Goal: Book appointment/travel/reservation

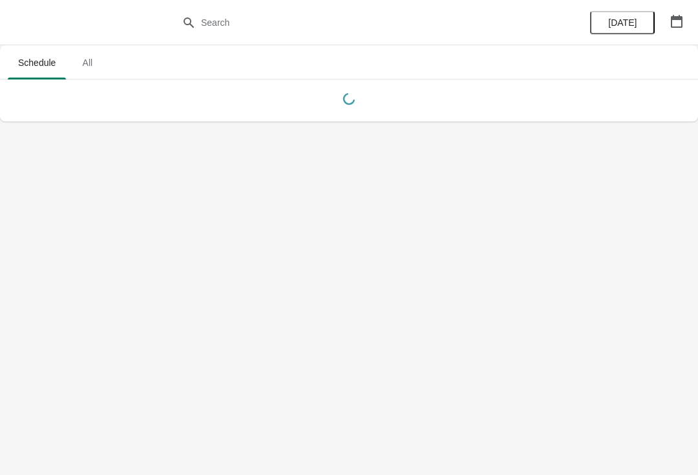
click at [687, 18] on button "button" at bounding box center [676, 21] width 23 height 23
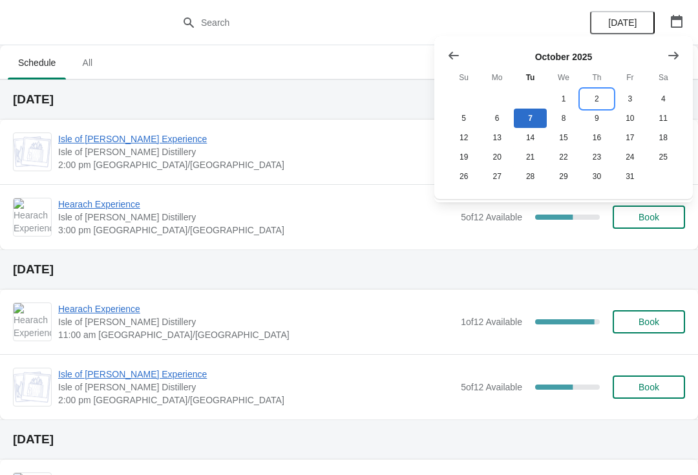
click at [591, 95] on button "2" at bounding box center [596, 98] width 33 height 19
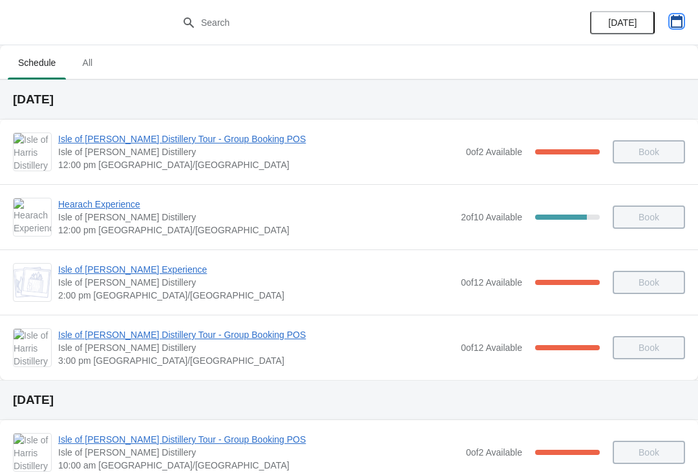
click at [679, 19] on icon "button" at bounding box center [677, 21] width 12 height 13
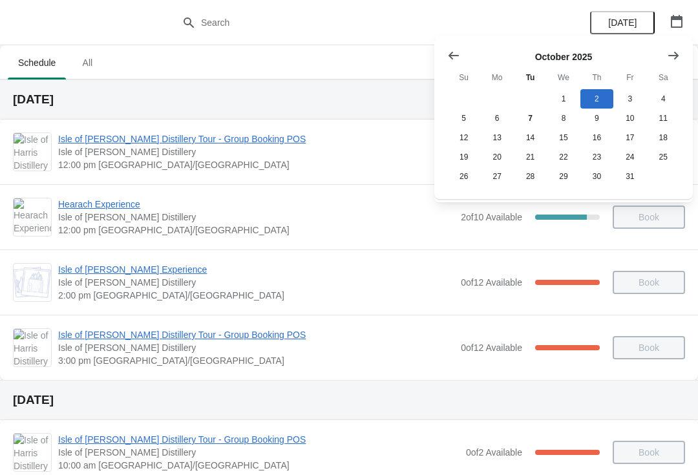
click at [457, 60] on icon "Show previous month, September 2025" at bounding box center [453, 55] width 13 height 13
click at [674, 57] on icon "Show next month, October 2025" at bounding box center [673, 55] width 13 height 13
click at [451, 53] on icon "Show previous month, September 2025" at bounding box center [453, 56] width 10 height 8
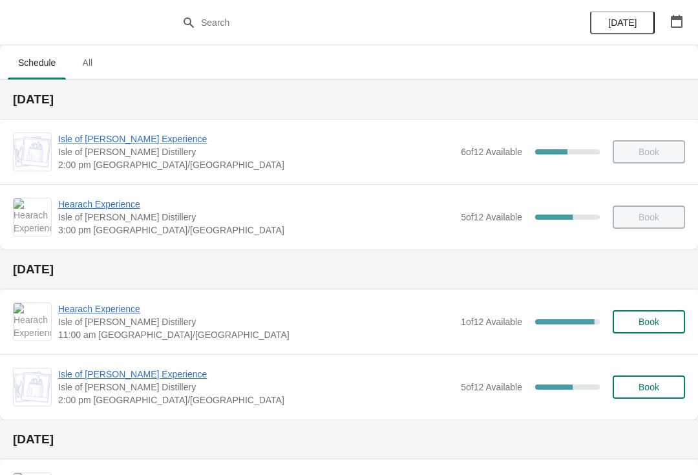
click at [675, 23] on icon "button" at bounding box center [676, 21] width 13 height 13
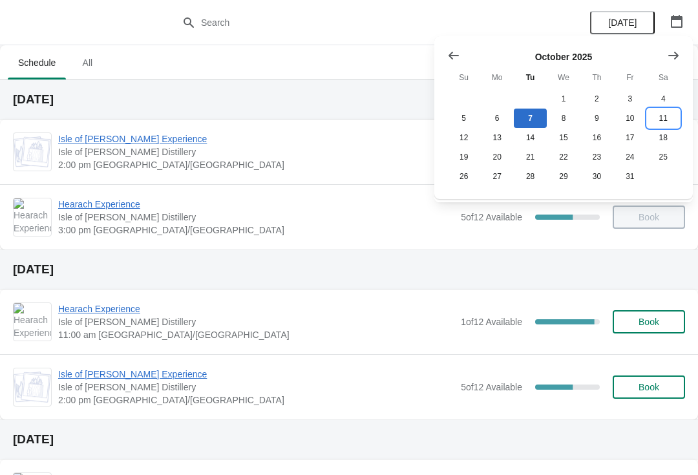
click at [655, 120] on button "11" at bounding box center [663, 118] width 33 height 19
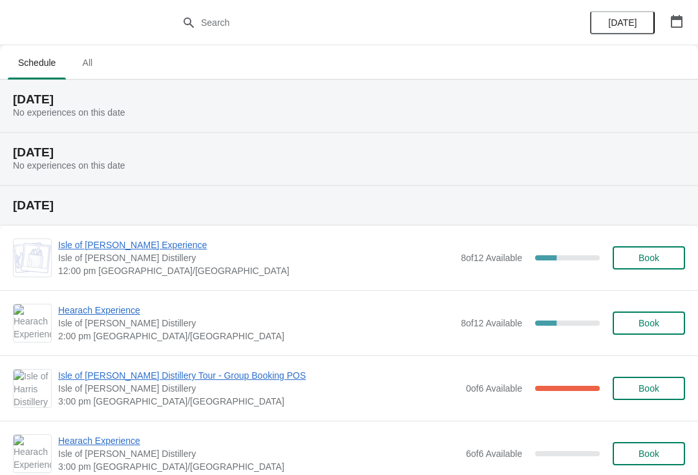
click at [670, 28] on button "button" at bounding box center [676, 21] width 23 height 23
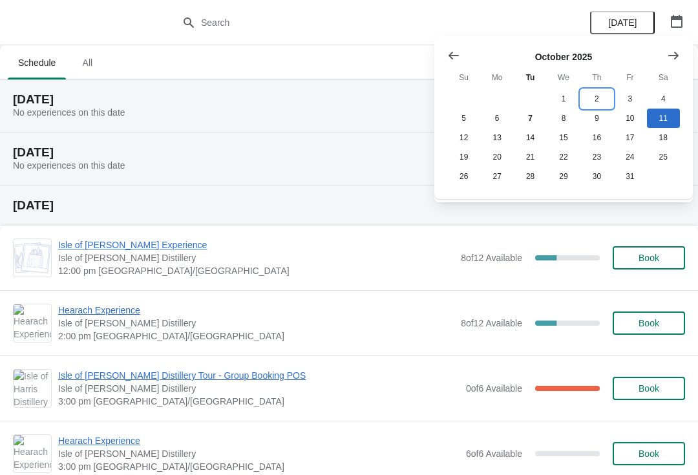
click at [587, 105] on button "2" at bounding box center [596, 98] width 33 height 19
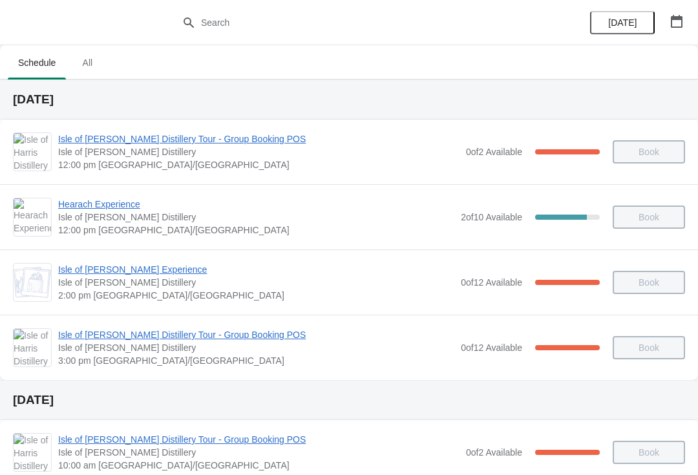
click at [258, 334] on span "Isle of [PERSON_NAME] Distillery Tour - Group Booking POS" at bounding box center [256, 334] width 396 height 13
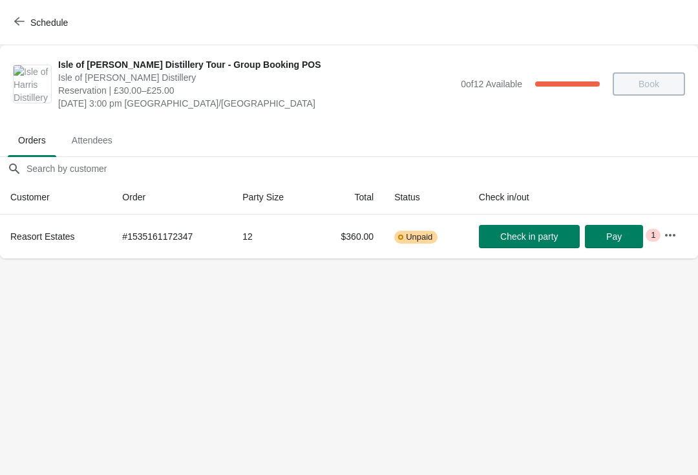
click at [21, 22] on icon "button" at bounding box center [19, 21] width 10 height 10
